Goal: Transaction & Acquisition: Purchase product/service

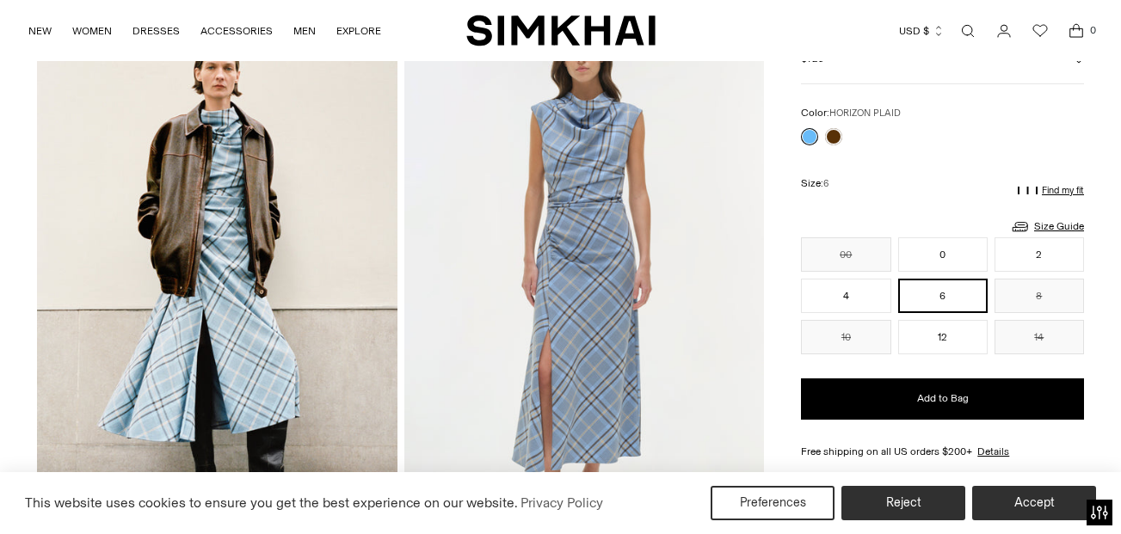
scroll to position [117, 0]
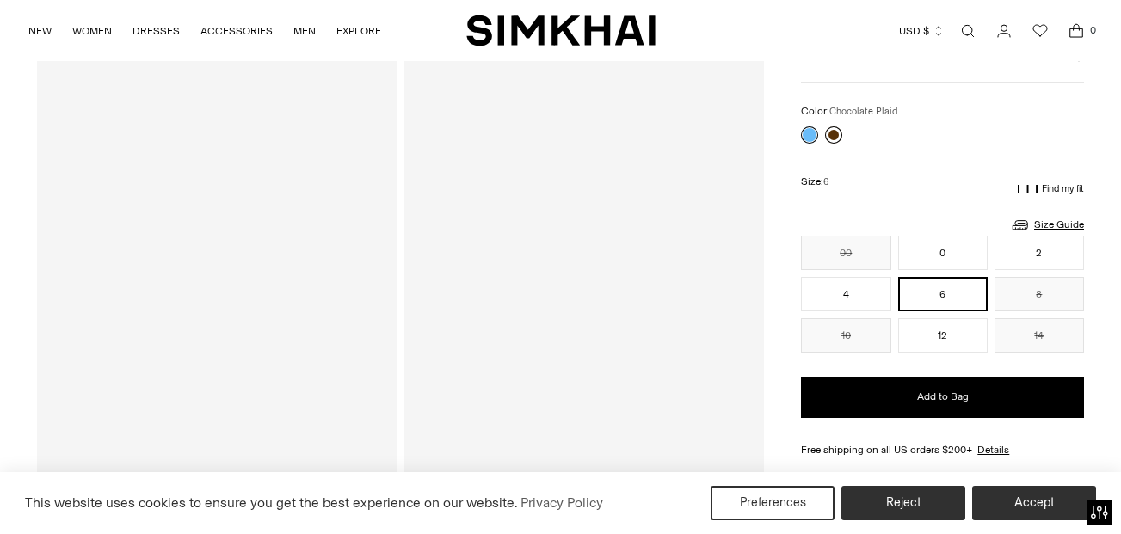
click at [839, 131] on link at bounding box center [833, 135] width 17 height 17
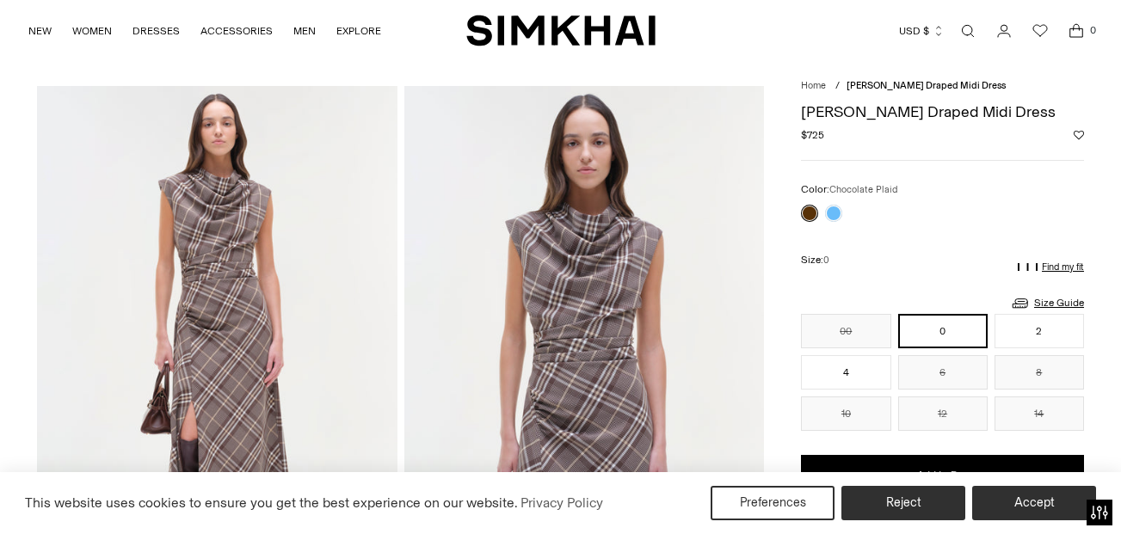
scroll to position [32, 0]
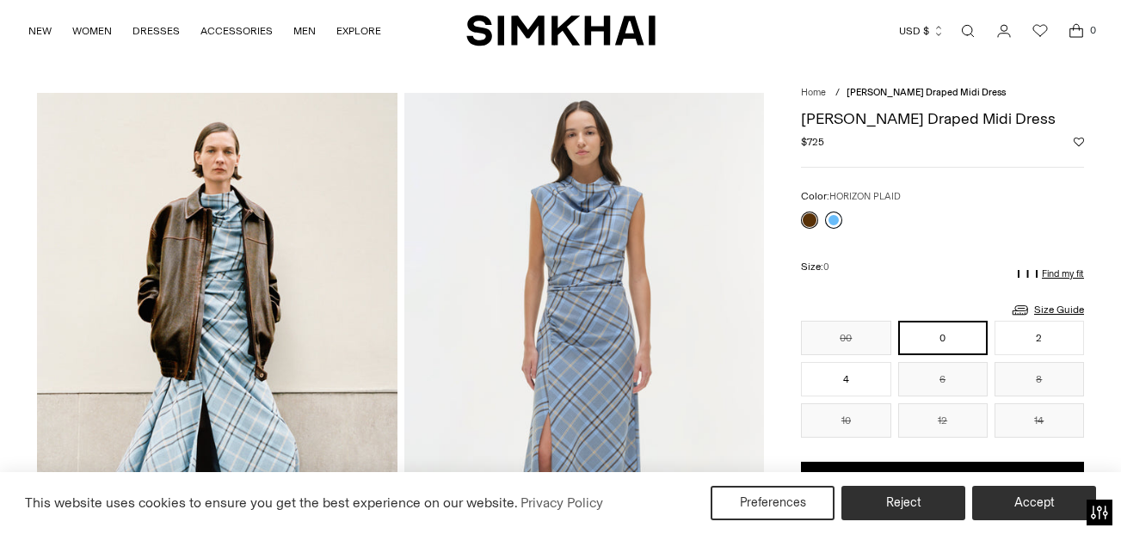
click at [837, 218] on link at bounding box center [833, 220] width 17 height 17
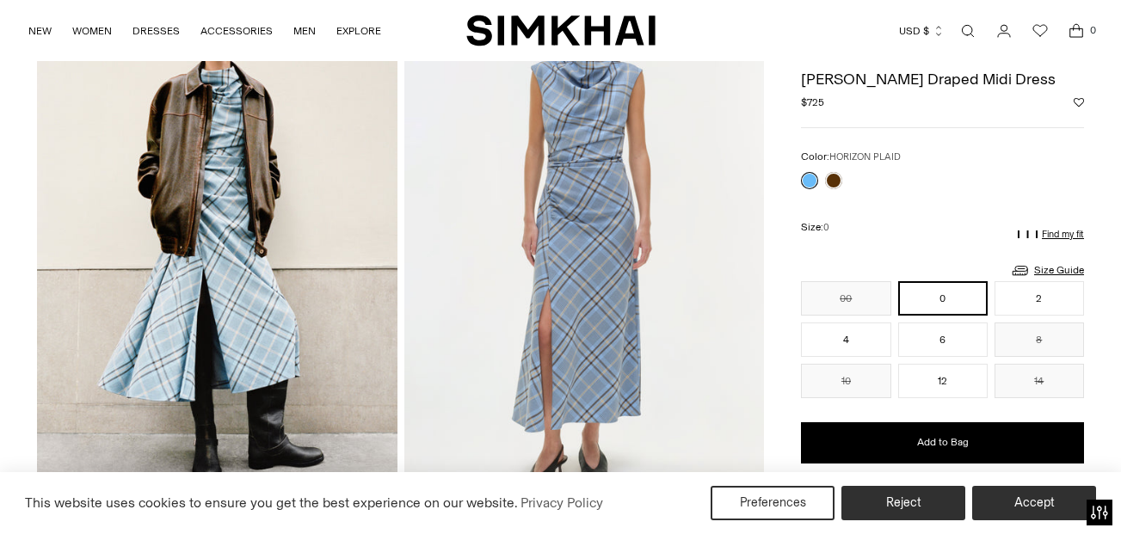
scroll to position [120, 0]
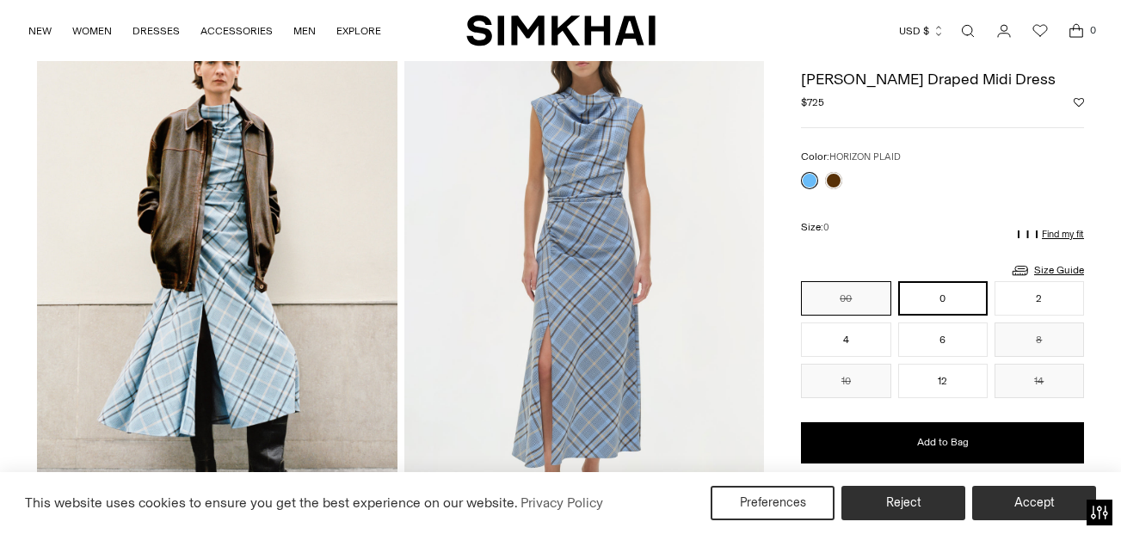
click at [843, 302] on button "00" at bounding box center [846, 298] width 90 height 34
